Goal: Information Seeking & Learning: Find contact information

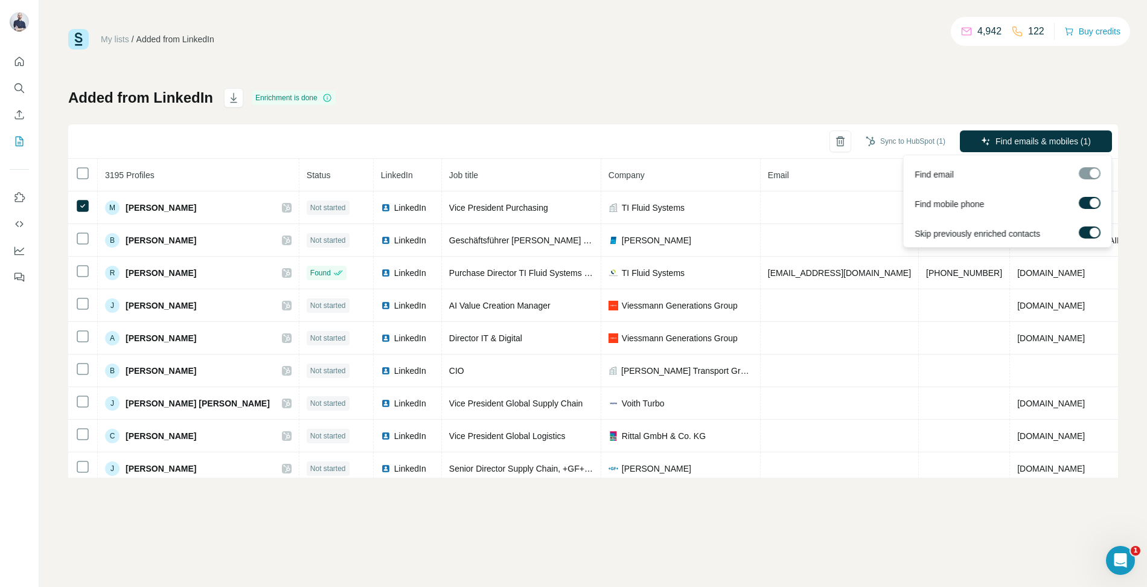
click at [1083, 205] on label at bounding box center [1090, 203] width 22 height 12
click at [1076, 144] on span "Find emails (1)" at bounding box center [1064, 141] width 56 height 12
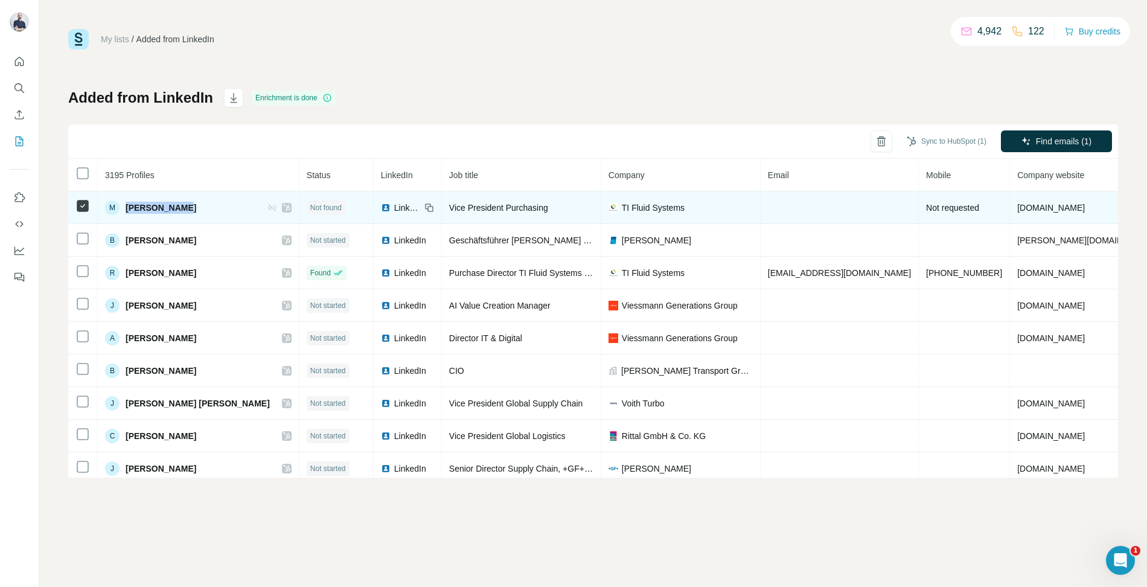
drag, startPoint x: 196, startPoint y: 209, endPoint x: 127, endPoint y: 209, distance: 68.8
click at [127, 209] on div "M [PERSON_NAME]" at bounding box center [198, 207] width 187 height 14
copy span "[PERSON_NAME]"
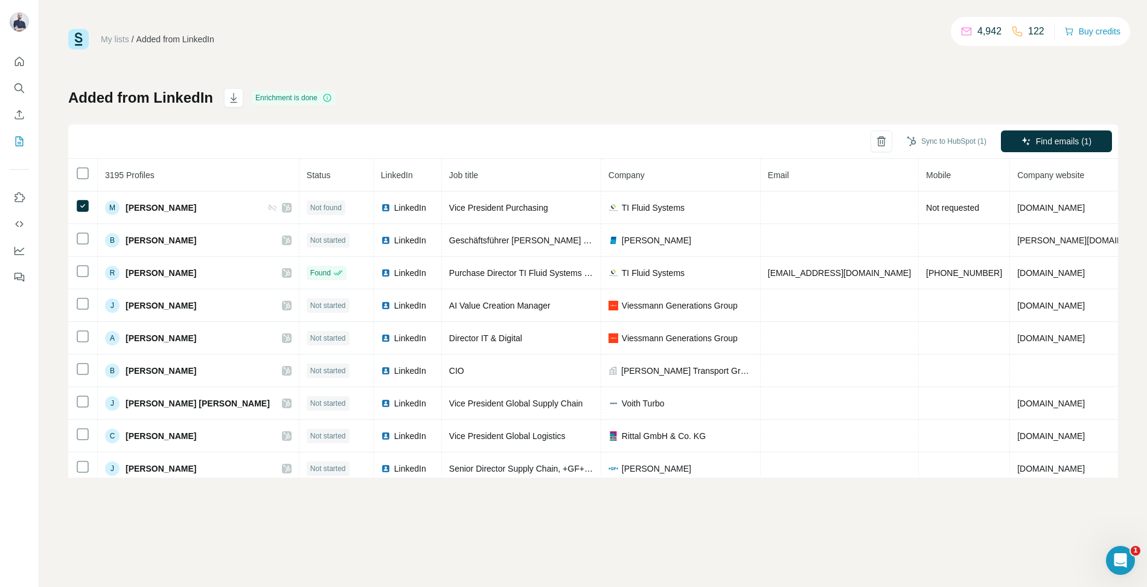
click at [698, 82] on div "My lists / Added from LinkedIn 4,942 122 Buy credits Added from LinkedIn Enrich…" at bounding box center [593, 253] width 1050 height 448
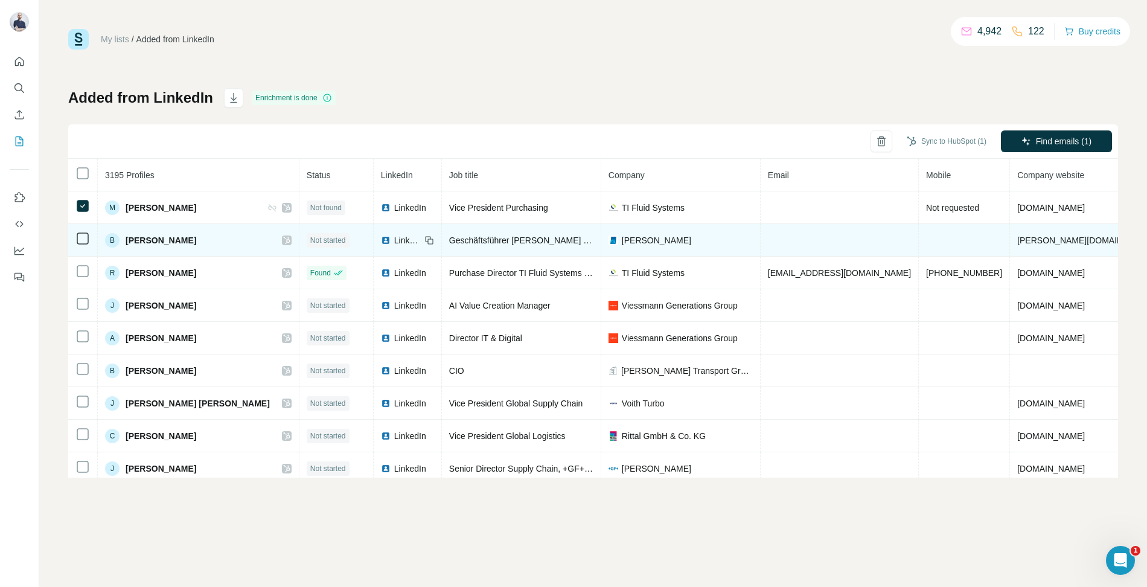
click at [181, 250] on td "B [PERSON_NAME]" at bounding box center [199, 240] width 202 height 33
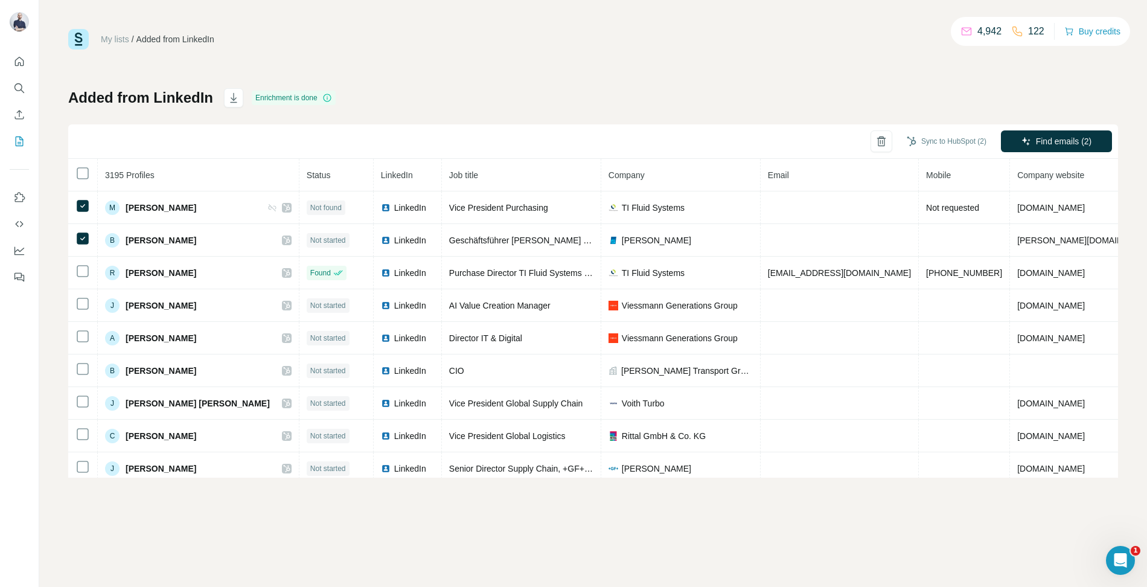
click at [290, 525] on div "My lists / Added from LinkedIn 4,942 122 Buy credits Added from LinkedIn Enrich…" at bounding box center [593, 293] width 1108 height 587
